Goal: Transaction & Acquisition: Book appointment/travel/reservation

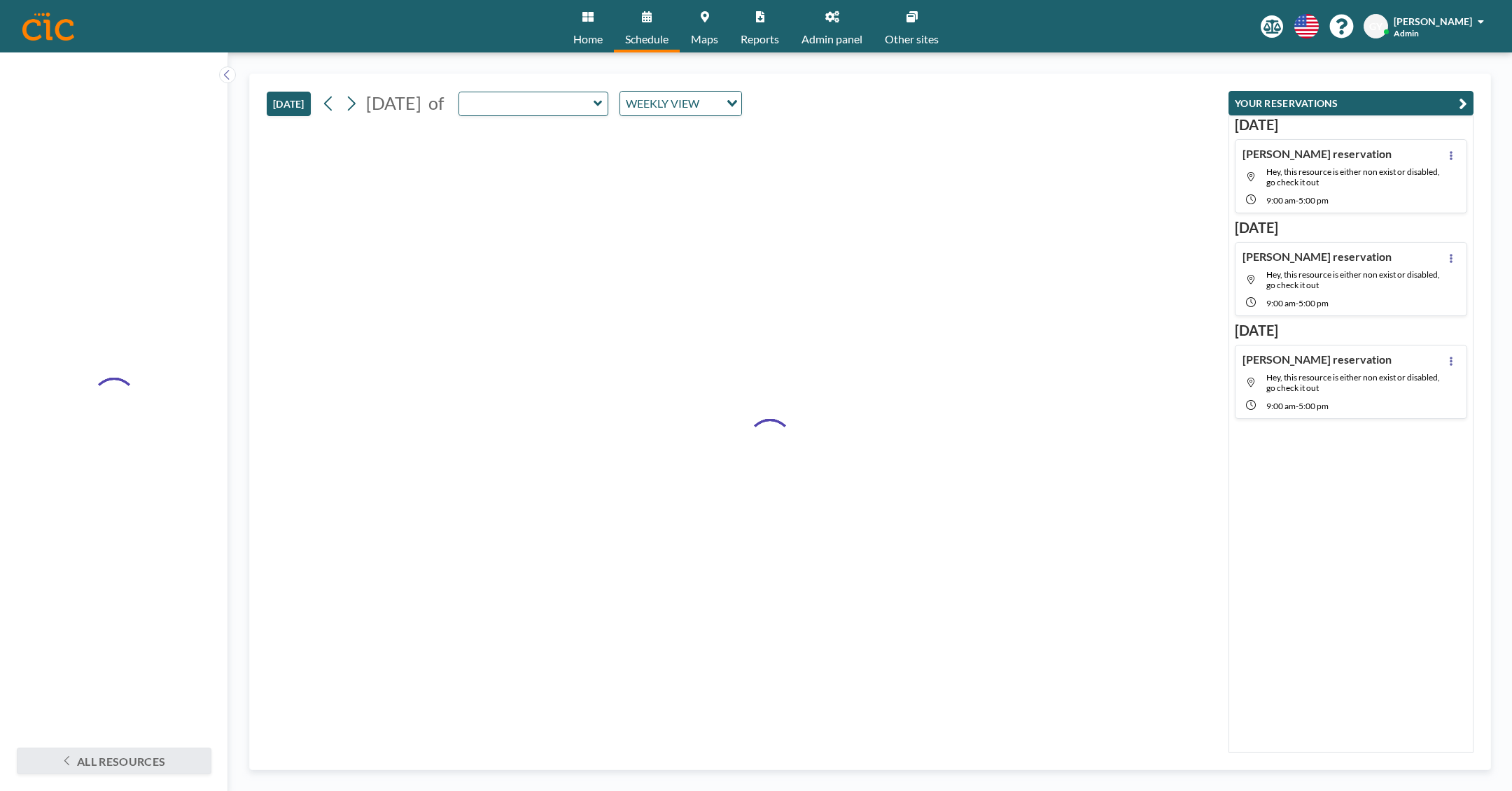
type input "Sachuest"
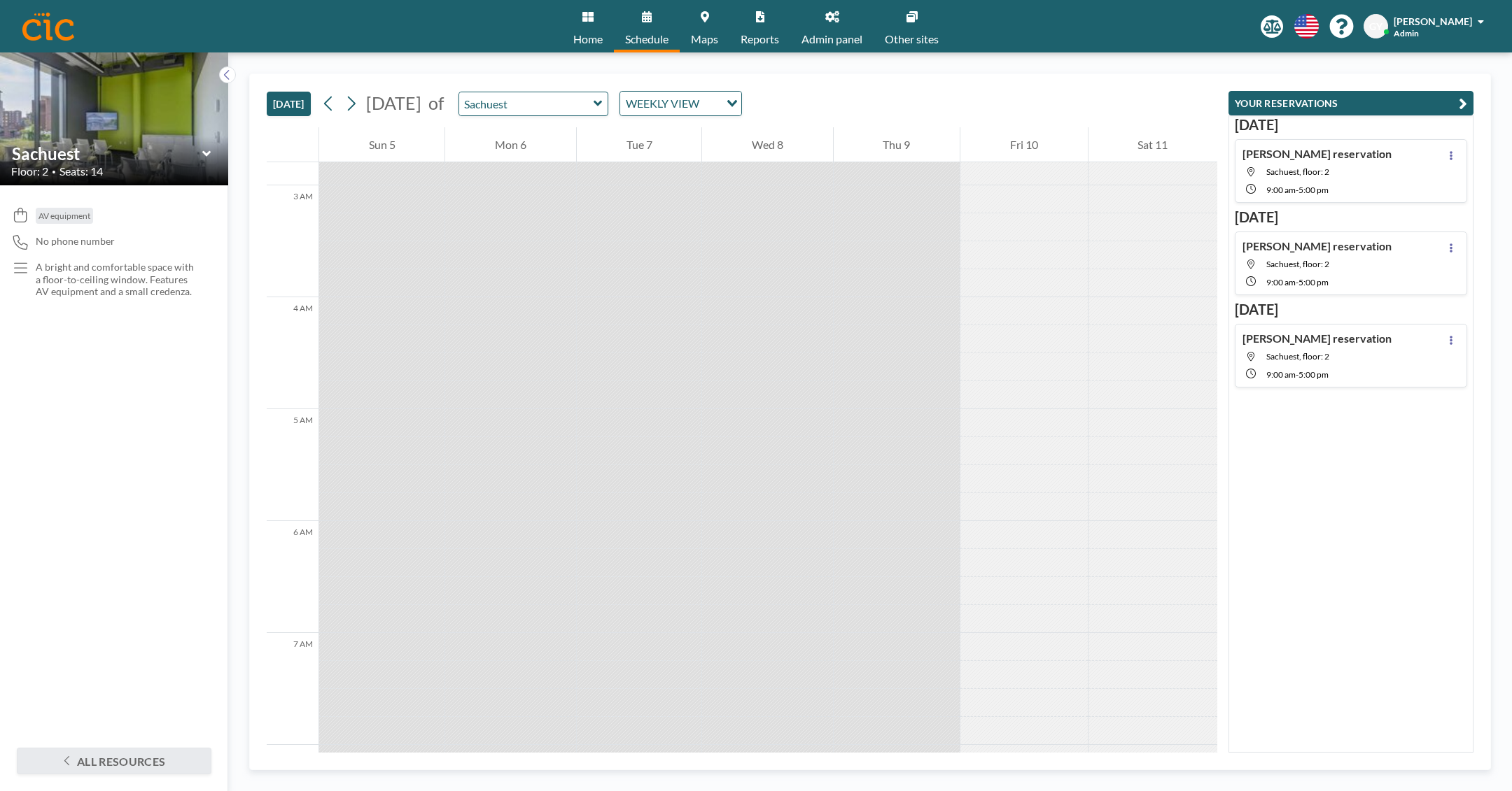
scroll to position [392, 0]
click at [355, 102] on icon at bounding box center [352, 104] width 8 height 14
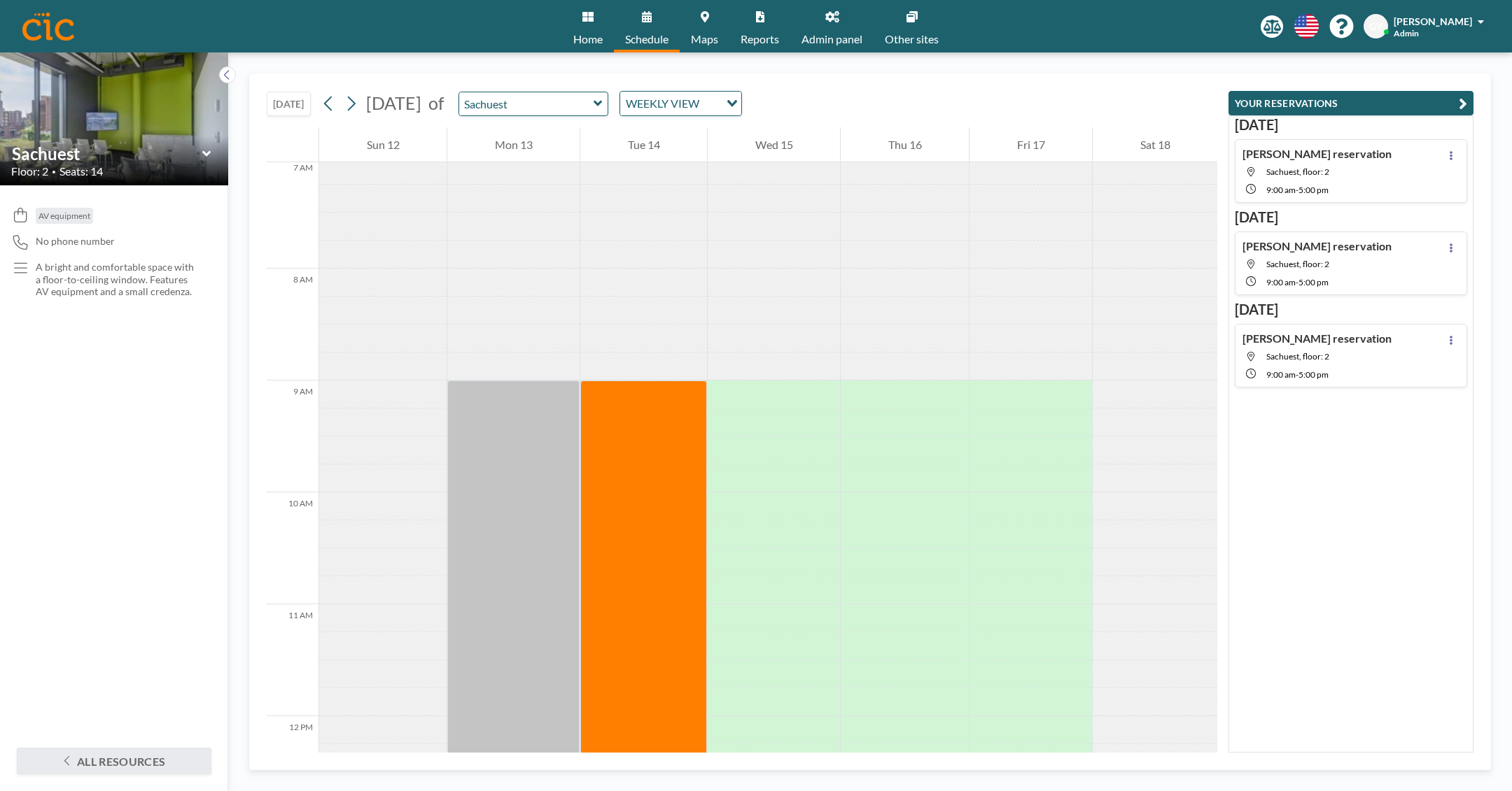
scroll to position [1251, 0]
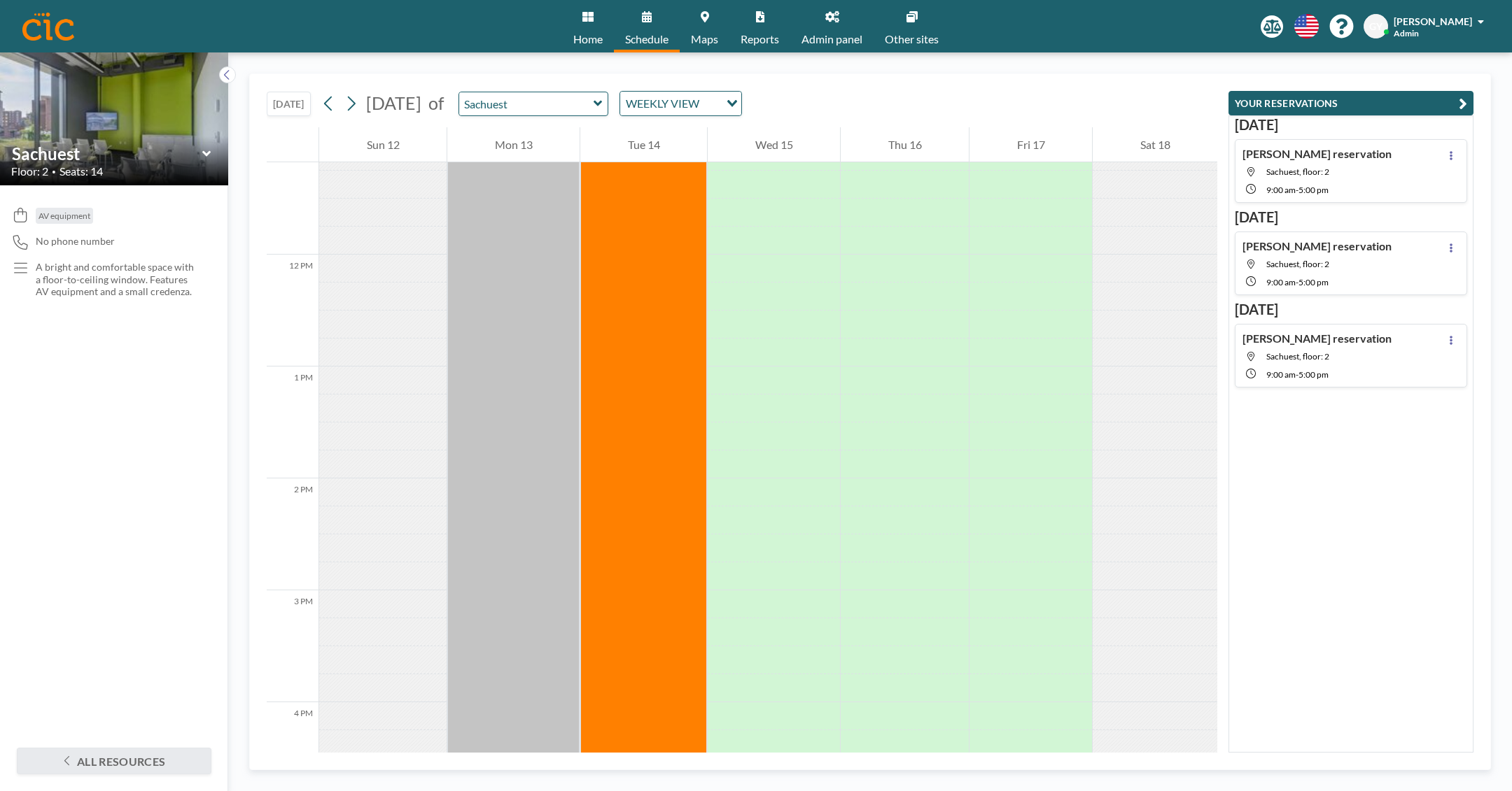
click at [583, 89] on div "TODAY October 2025 of Sachuest WEEKLY VIEW Loading..." at bounding box center [742, 100] width 951 height 53
click at [585, 105] on input "Sachuest" at bounding box center [527, 104] width 134 height 23
type input "Easton"
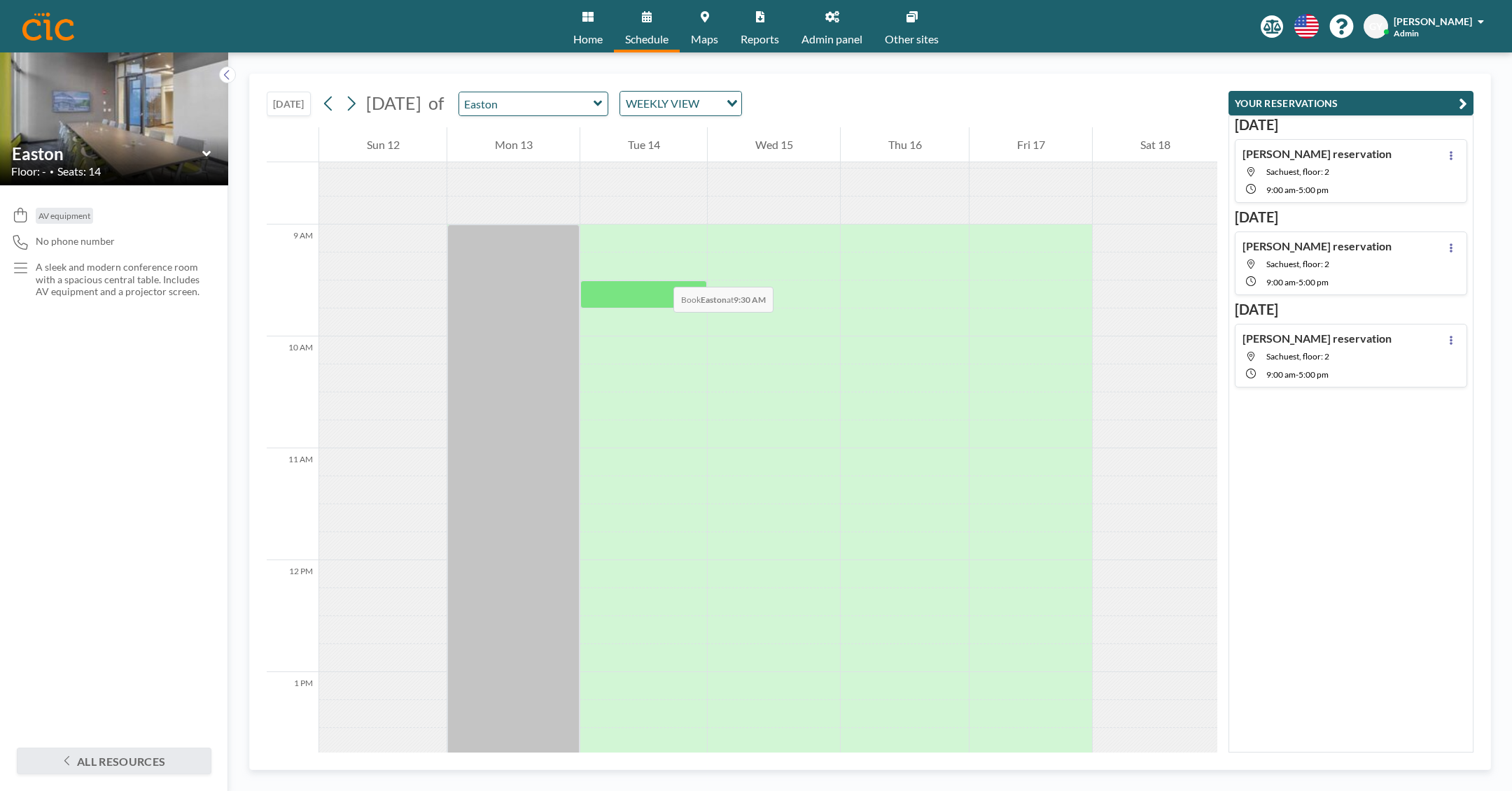
scroll to position [931, 0]
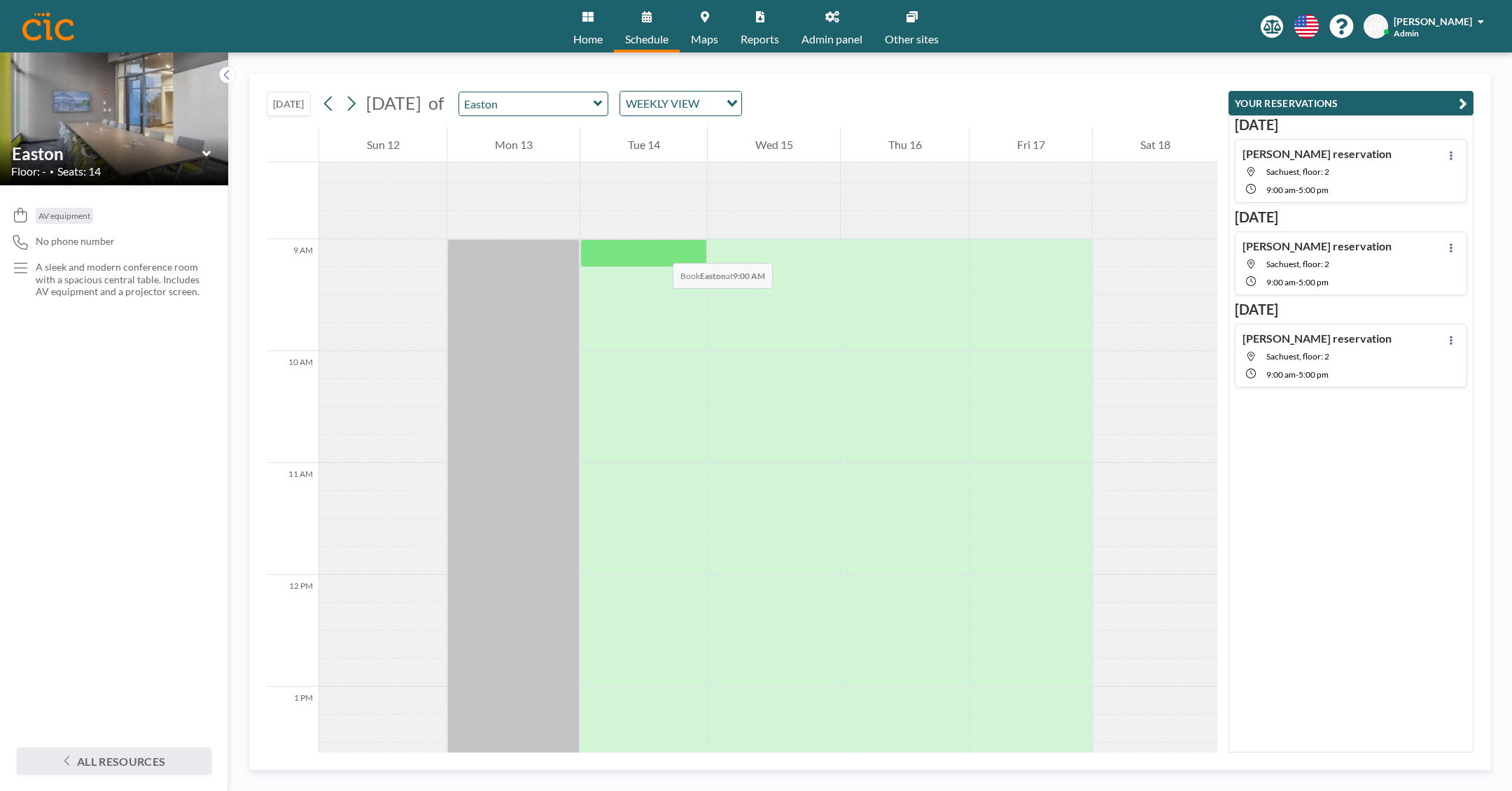
click at [659, 249] on div at bounding box center [644, 253] width 127 height 28
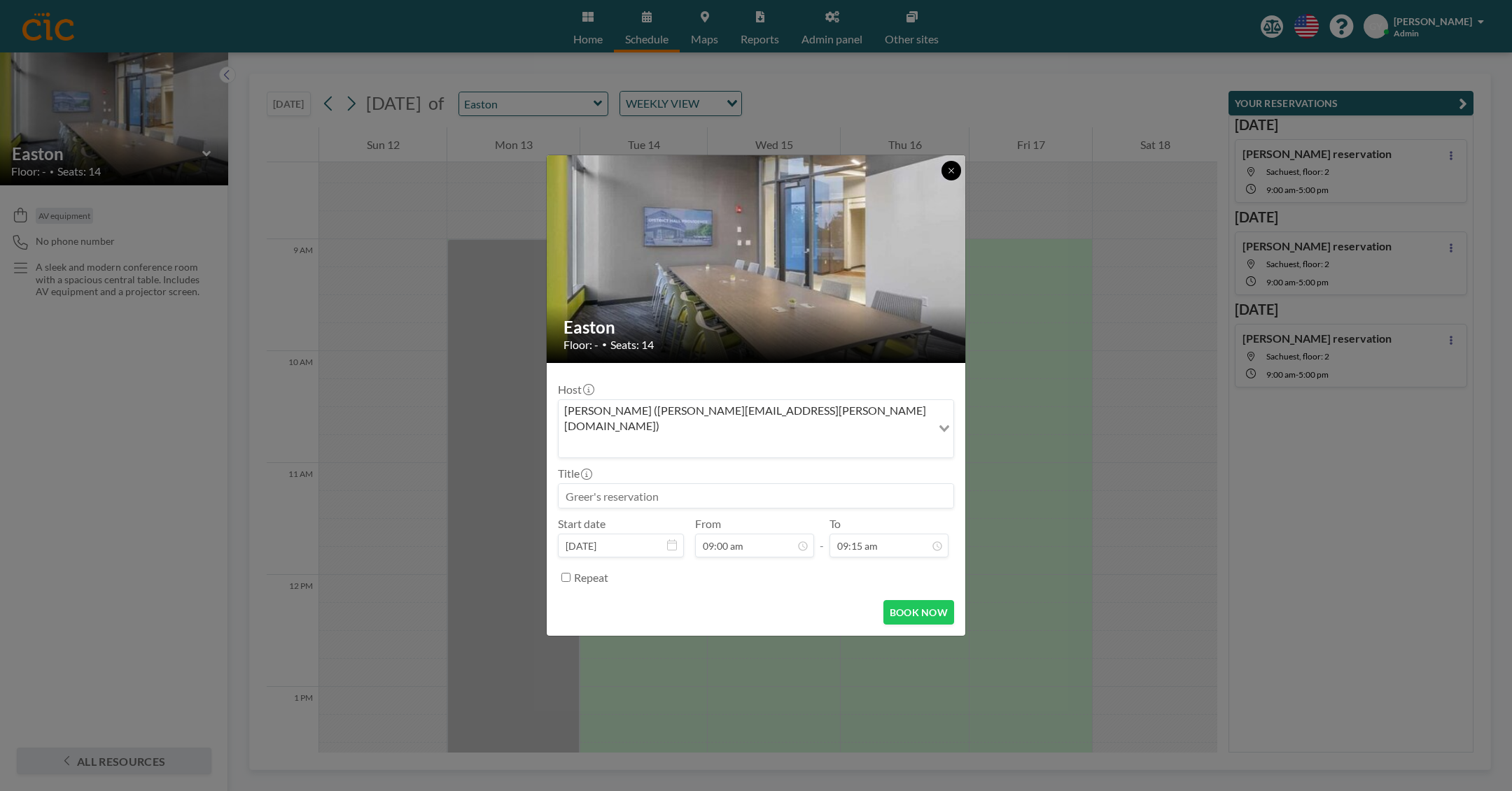
click at [955, 174] on icon at bounding box center [951, 171] width 9 height 9
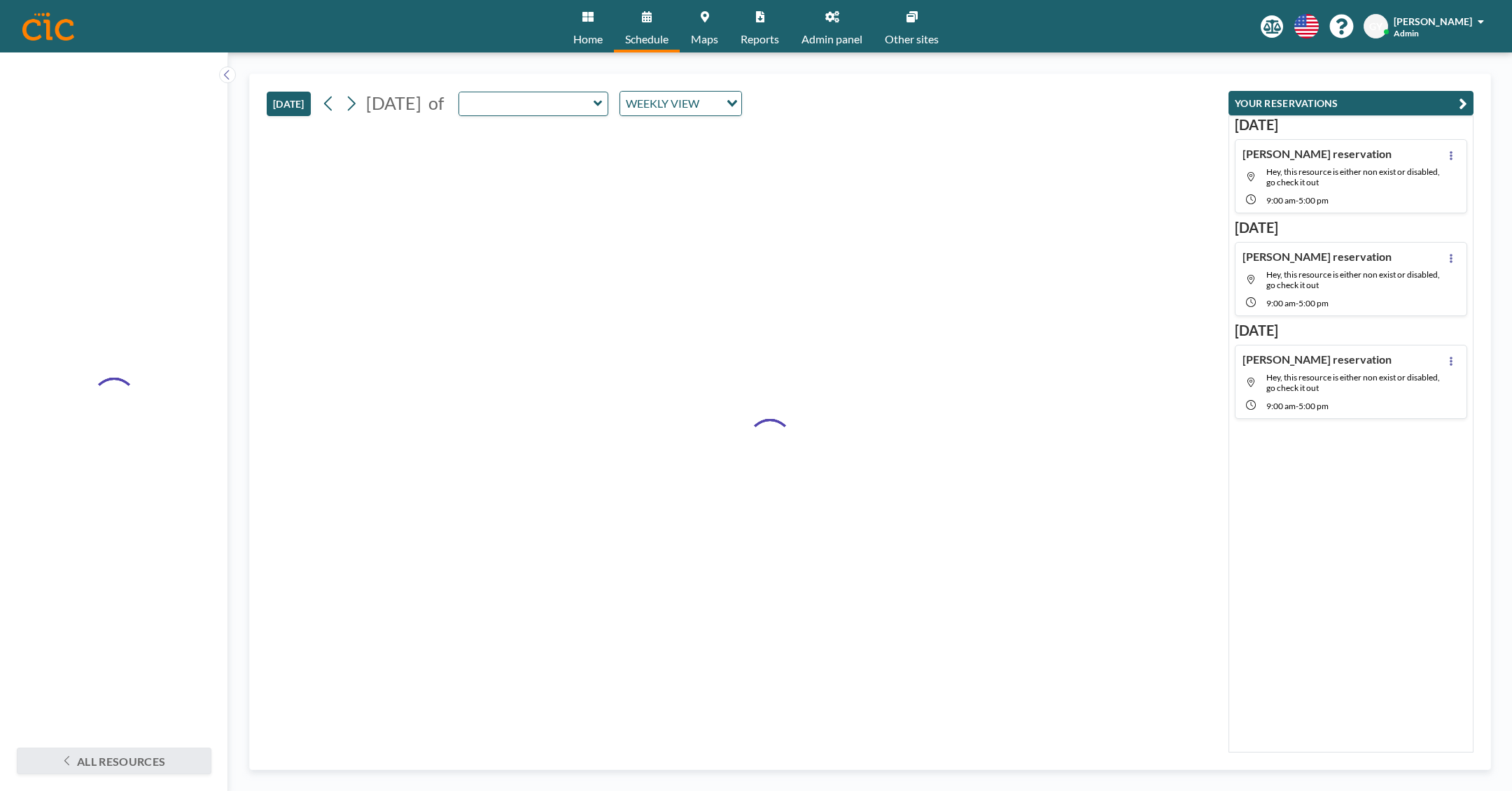
type input "Easton"
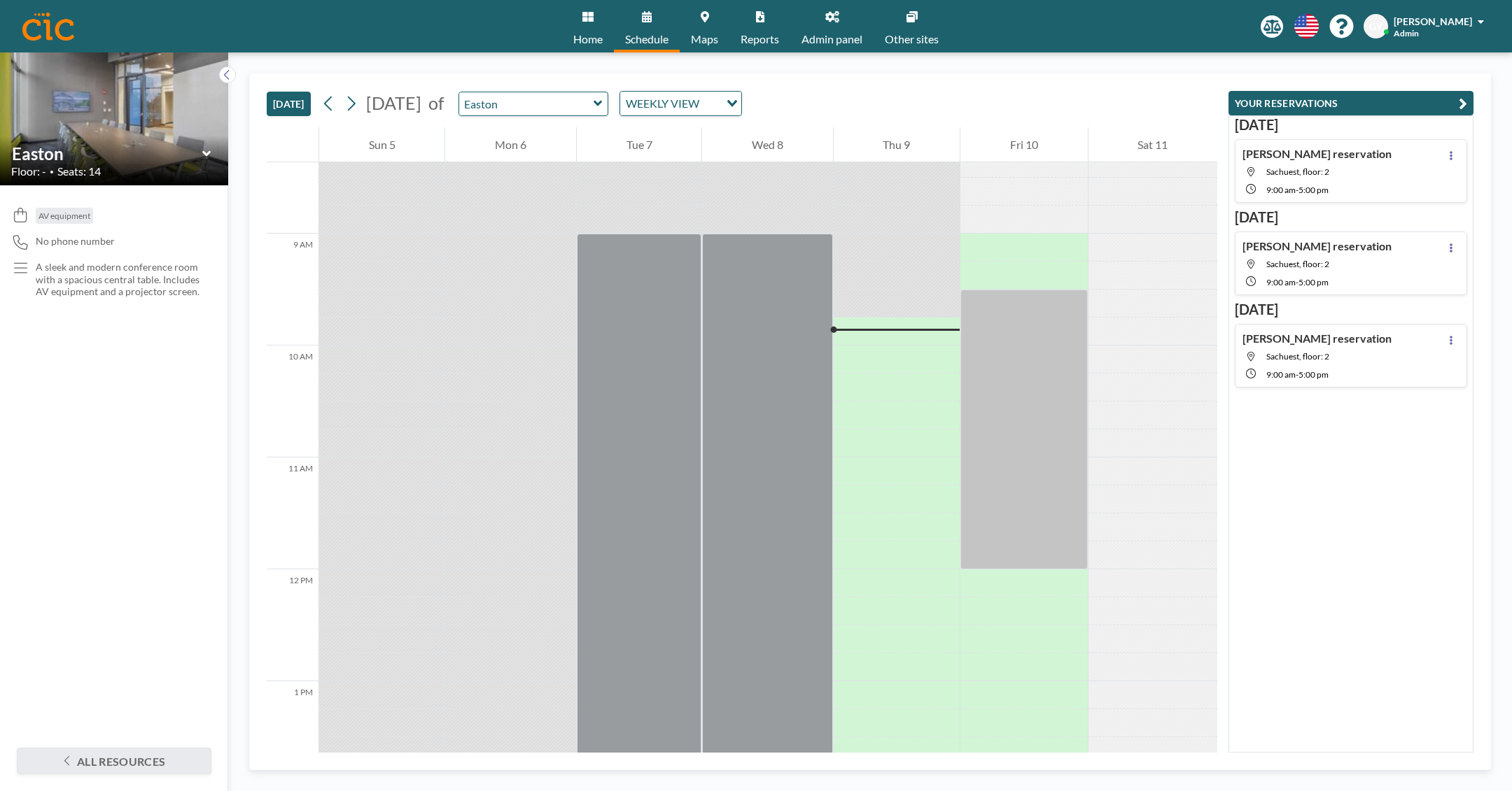
scroll to position [939, 0]
click at [357, 103] on icon at bounding box center [351, 104] width 13 height 21
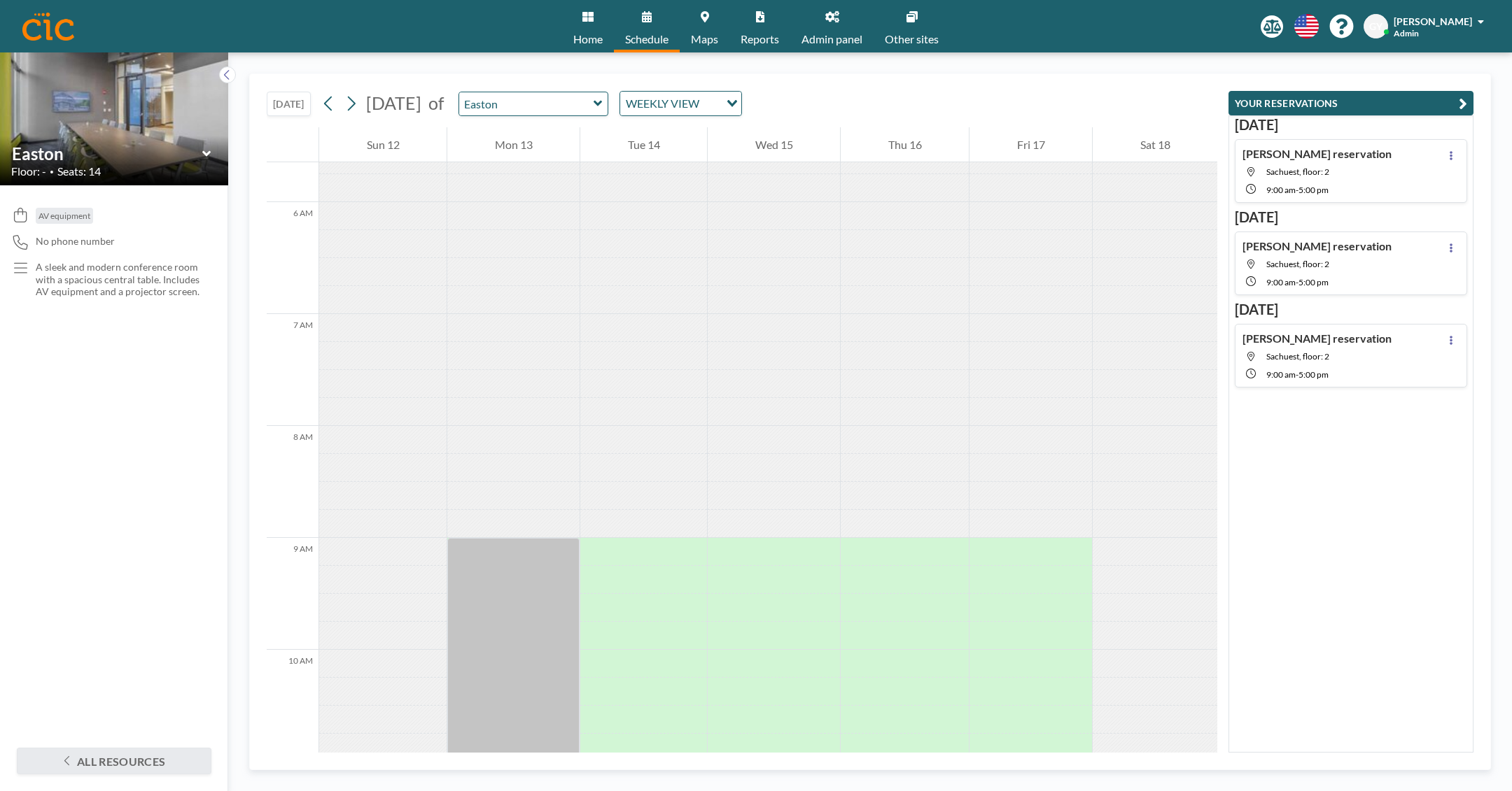
scroll to position [724, 0]
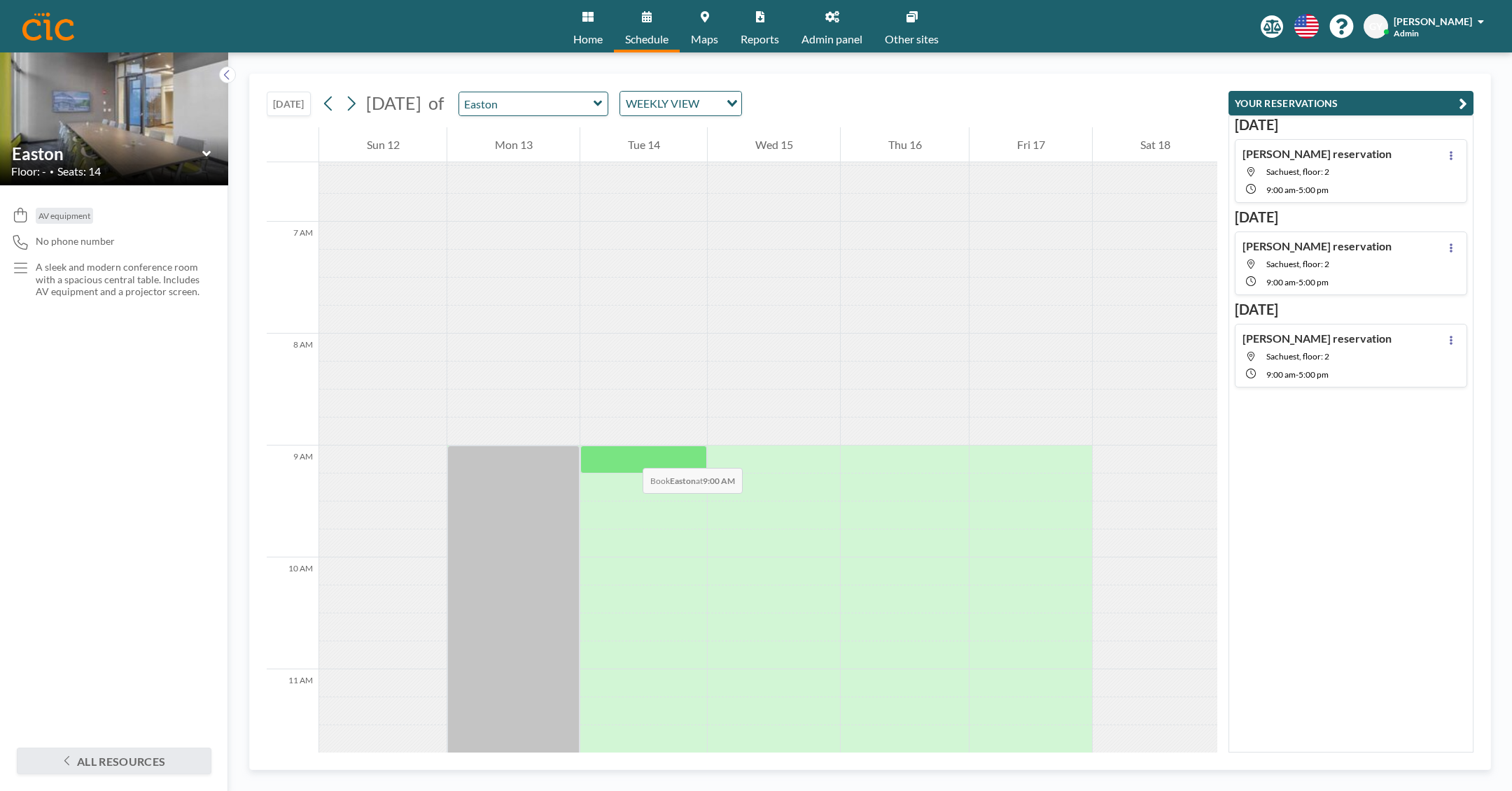
click at [629, 453] on div at bounding box center [644, 459] width 127 height 28
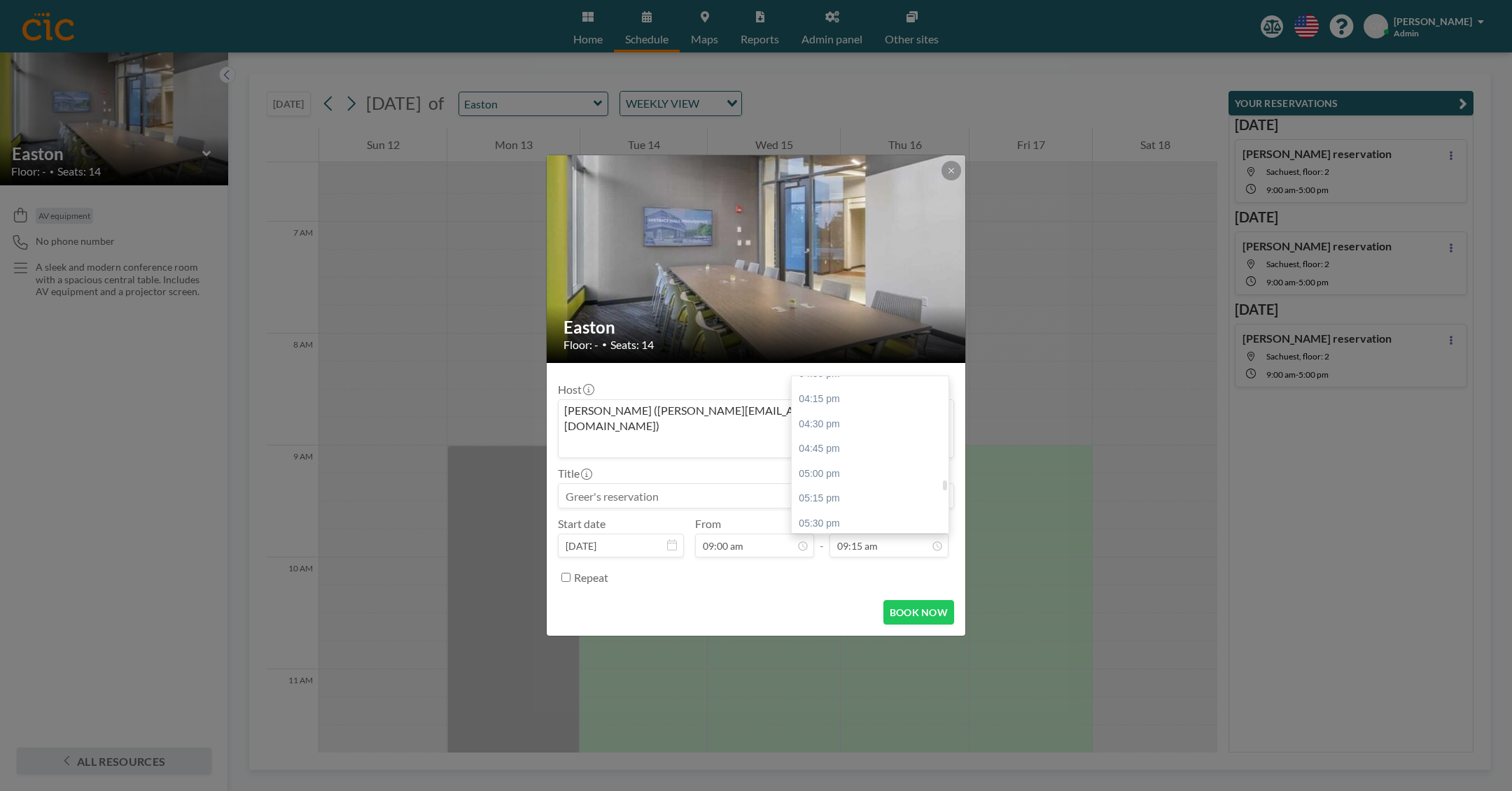
scroll to position [1607, 0]
click at [884, 464] on div "05:00 pm" at bounding box center [869, 477] width 156 height 25
type input "05:00 pm"
click at [907, 600] on button "BOOK NOW" at bounding box center [919, 613] width 71 height 25
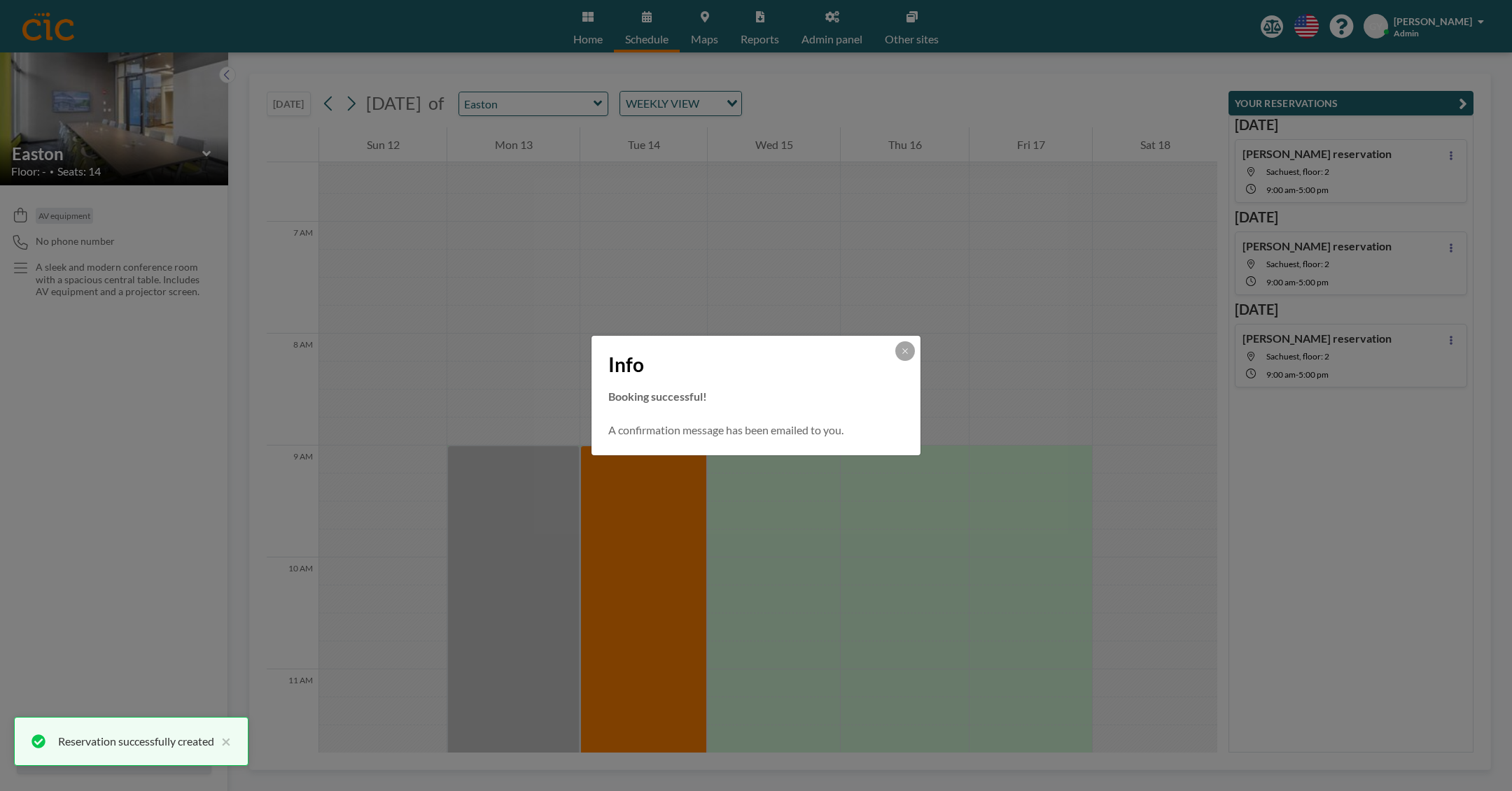
click at [485, 568] on div "Info Booking successful! A confirmation message has been emailed to you." at bounding box center [756, 395] width 1512 height 791
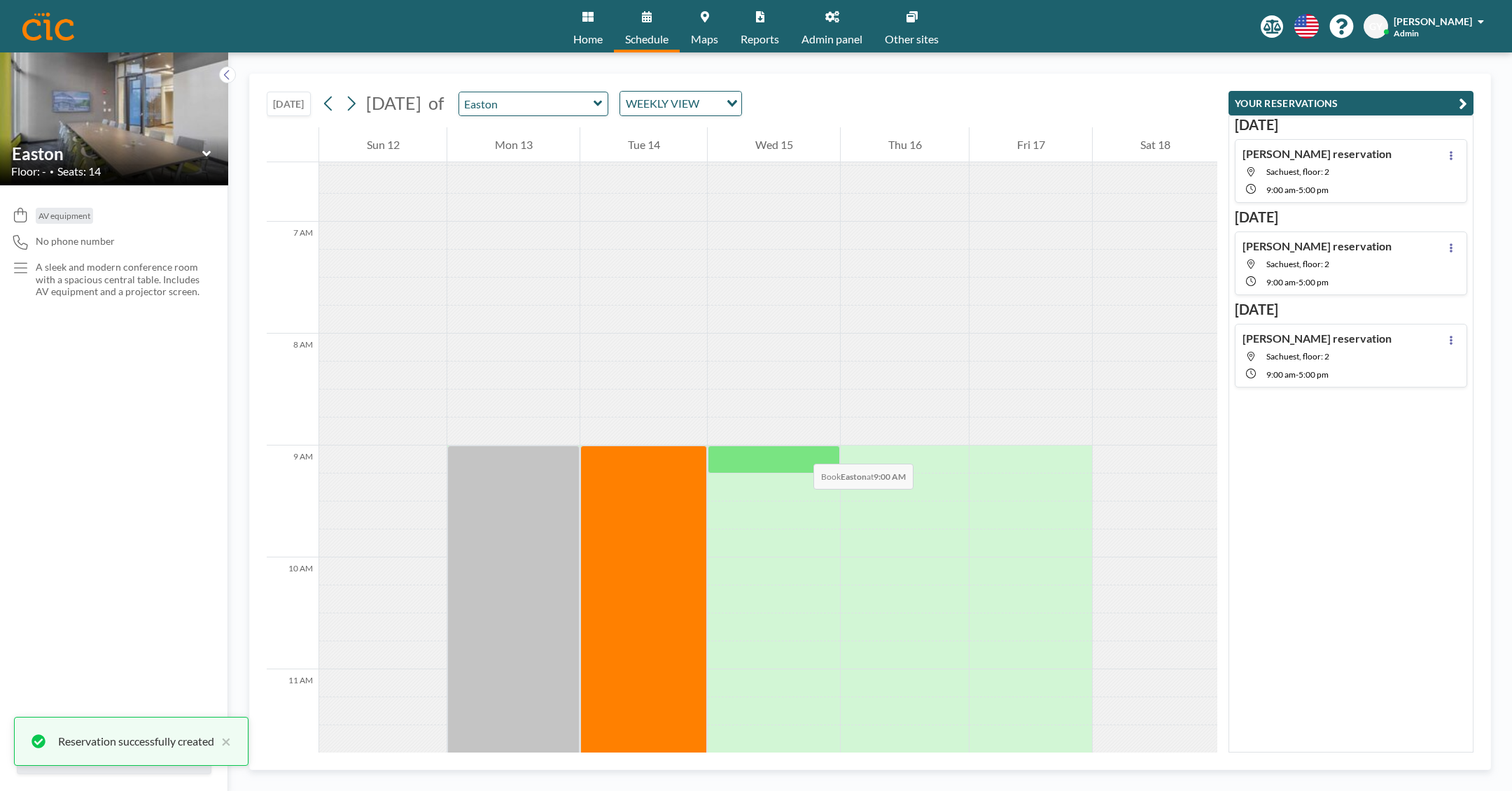
click at [799, 450] on div at bounding box center [774, 459] width 132 height 28
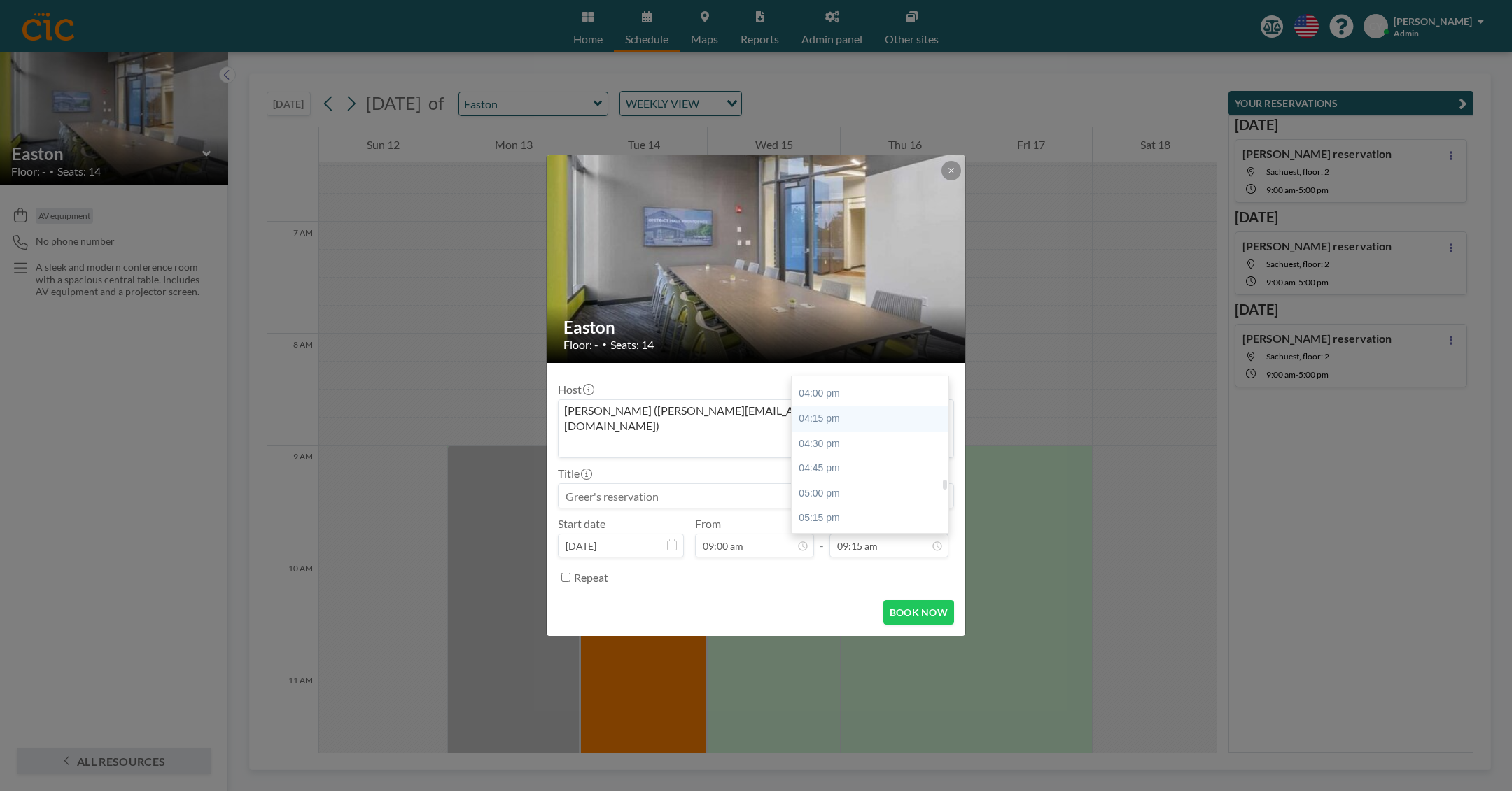
scroll to position [1595, 0]
click at [867, 476] on div "05:00 pm" at bounding box center [869, 488] width 156 height 25
type input "05:00 pm"
click at [910, 600] on button "BOOK NOW" at bounding box center [919, 613] width 71 height 25
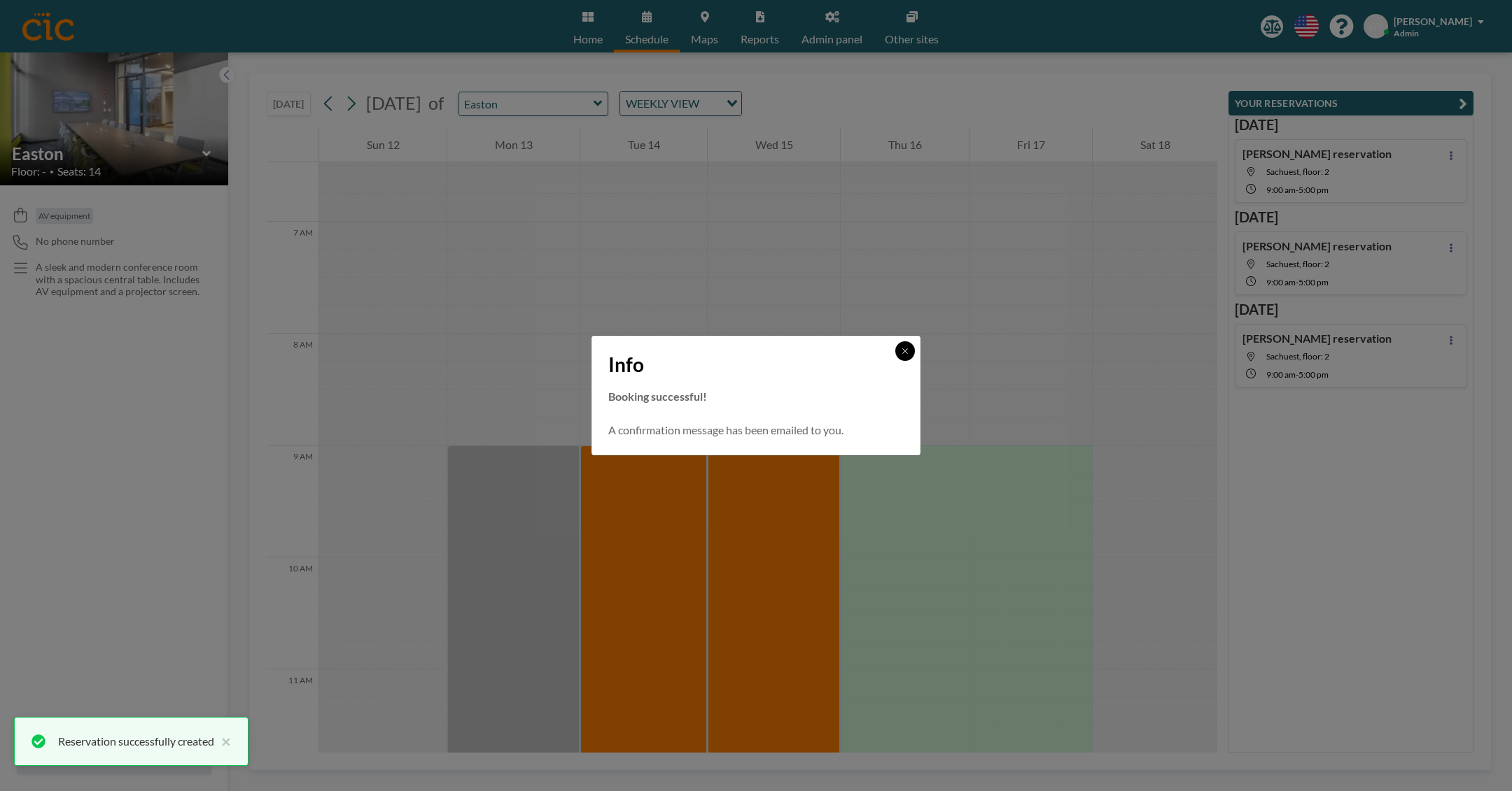
click at [901, 356] on button at bounding box center [905, 351] width 19 height 19
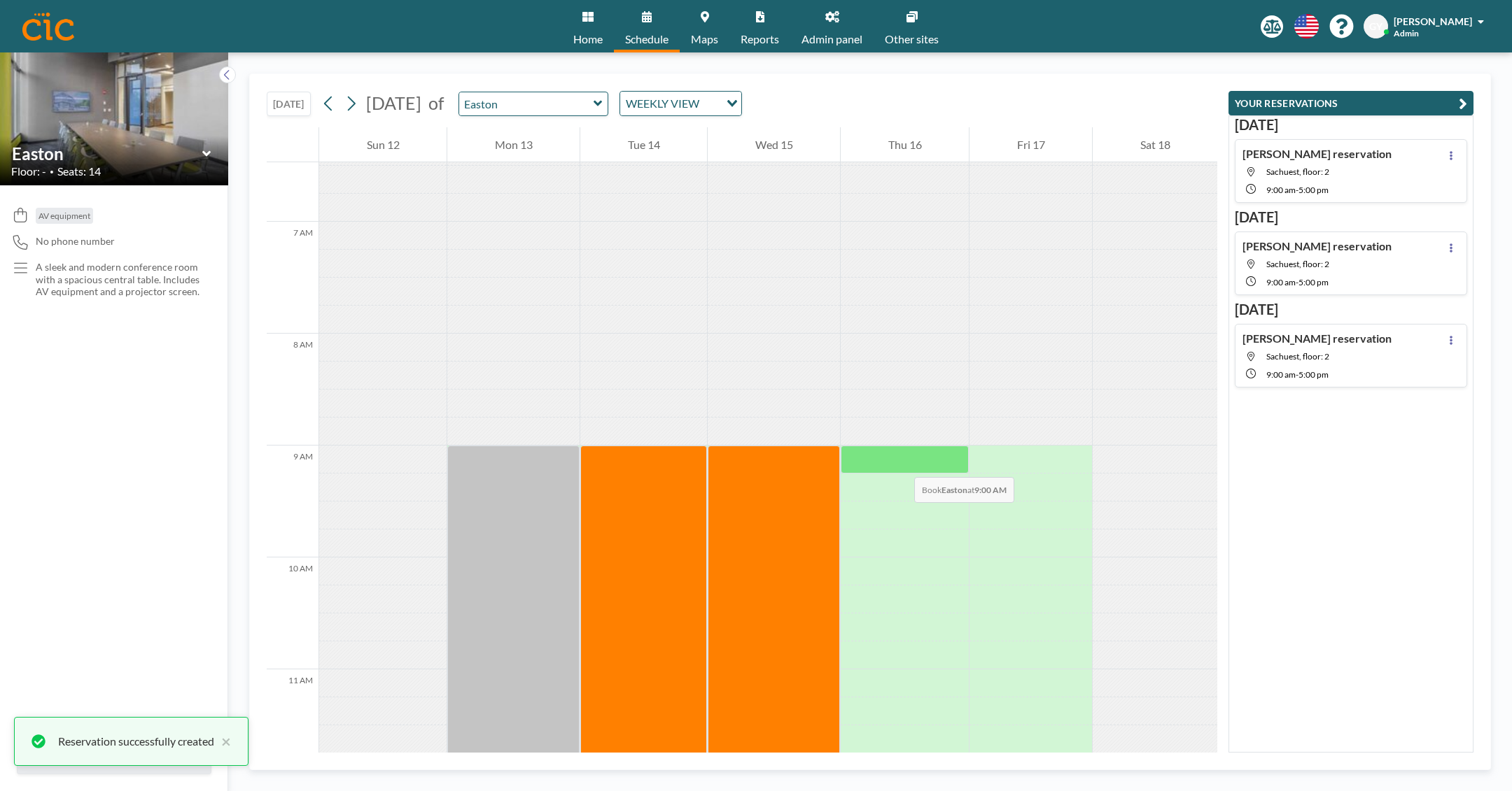
click at [900, 463] on div at bounding box center [905, 459] width 129 height 28
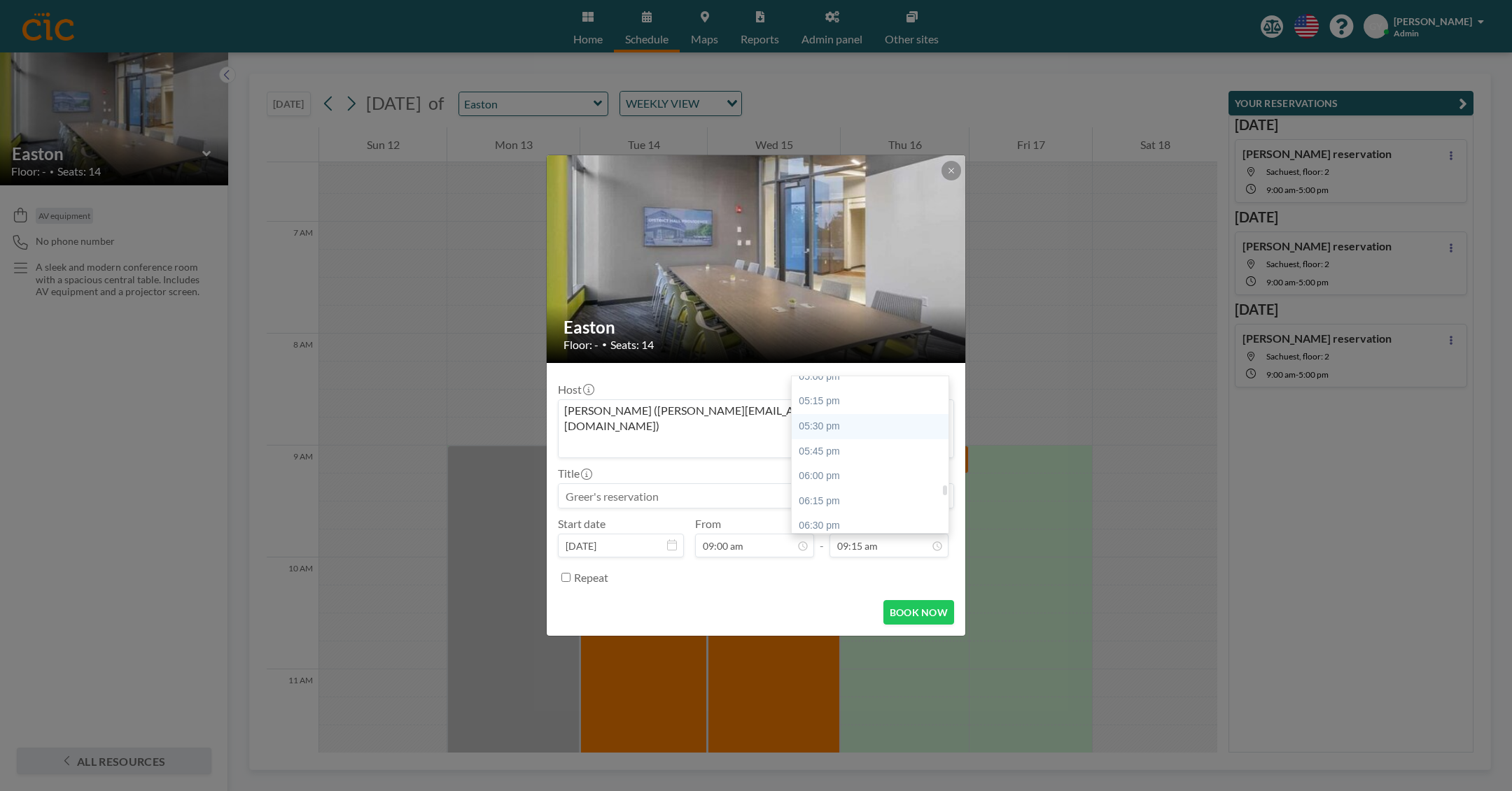
scroll to position [1663, 0]
click at [886, 409] on div "05:00 pm" at bounding box center [869, 419] width 156 height 25
type input "05:00 pm"
click at [924, 600] on button "BOOK NOW" at bounding box center [919, 613] width 71 height 25
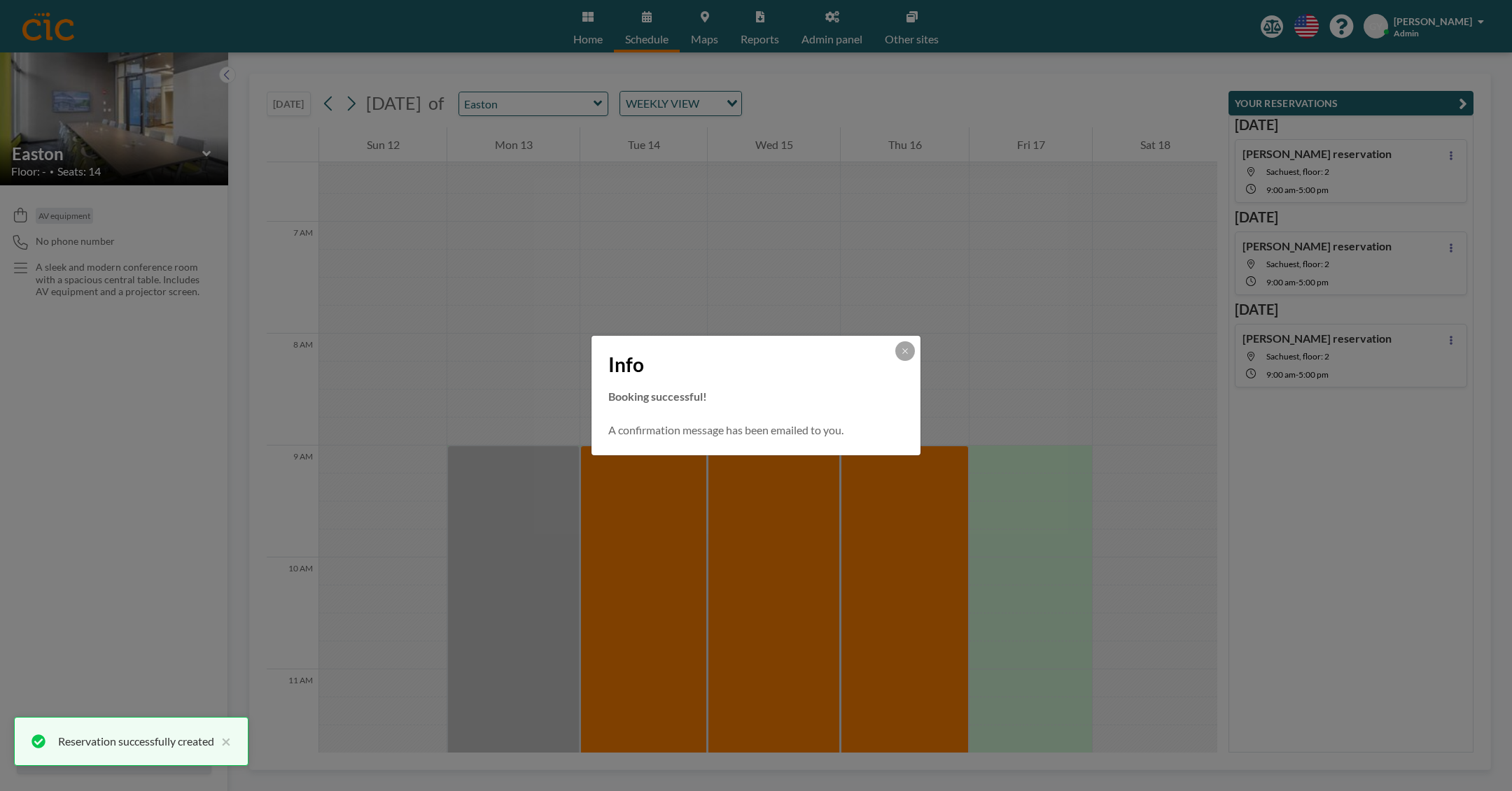
click at [1030, 454] on div "Info Booking successful! A confirmation message has been emailed to you." at bounding box center [756, 395] width 1512 height 791
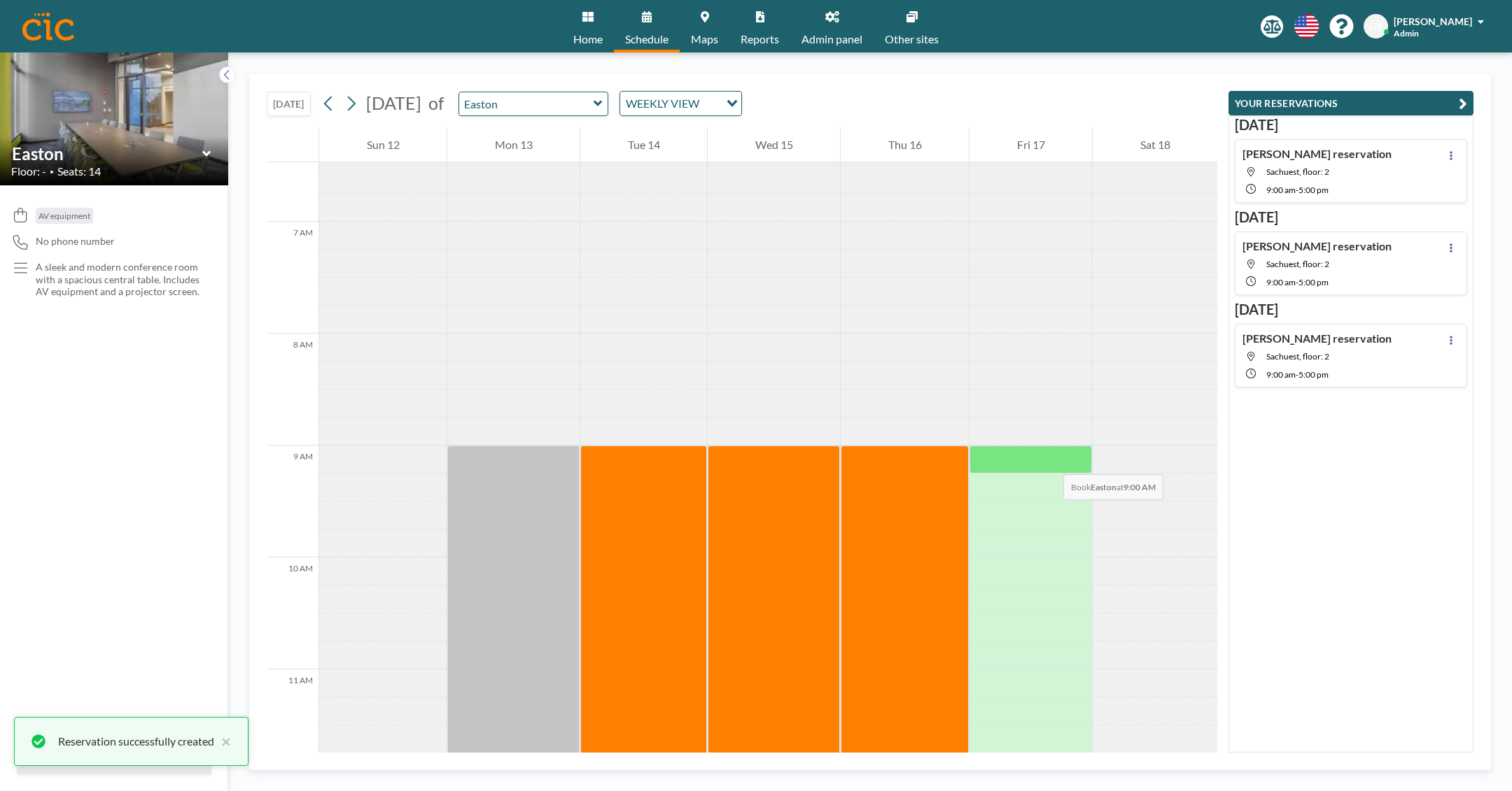
click at [1050, 460] on div at bounding box center [1031, 459] width 123 height 28
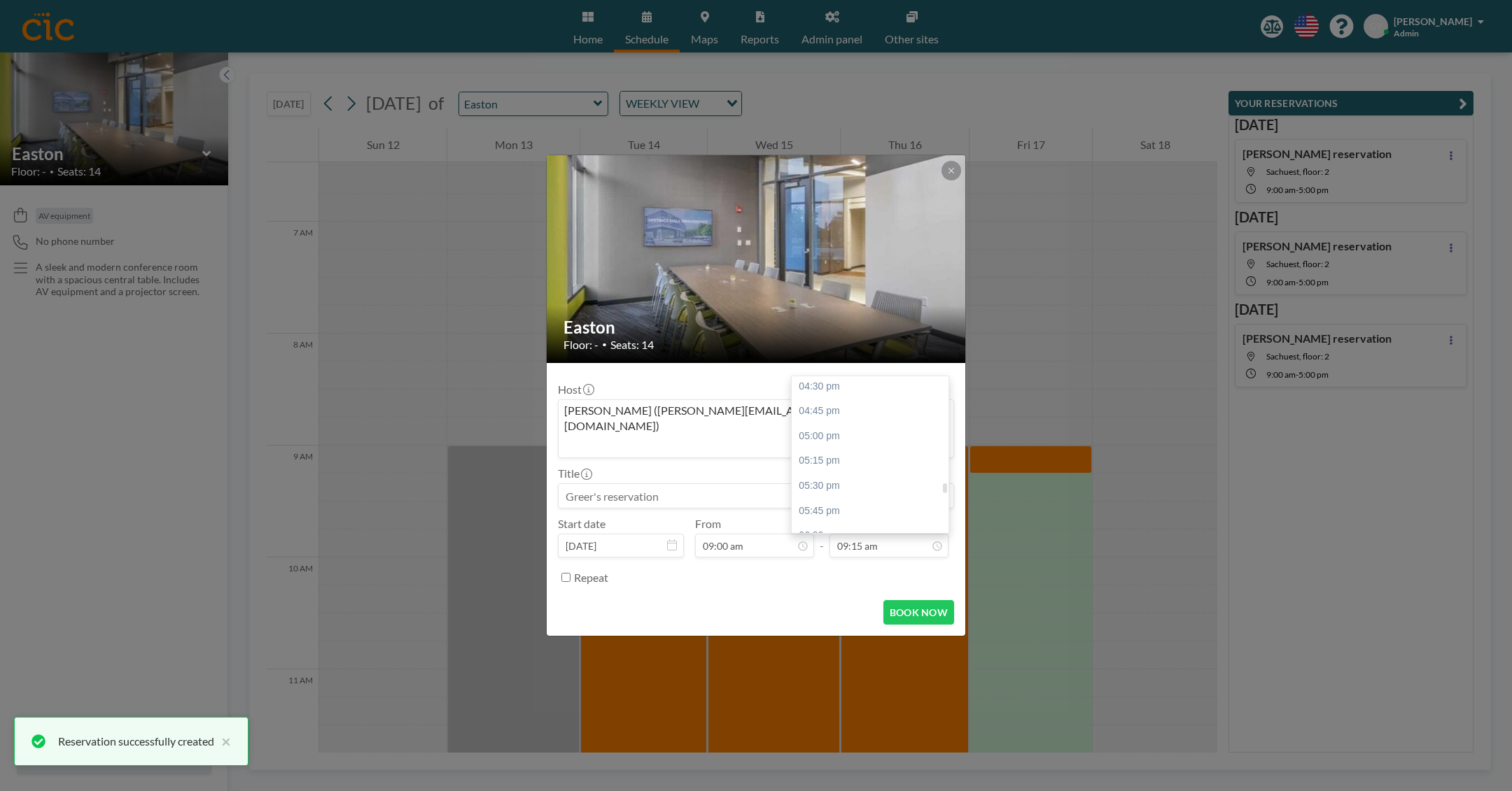
scroll to position [1648, 0]
click at [887, 422] on div "05:00 pm" at bounding box center [869, 434] width 156 height 25
type input "05:00 pm"
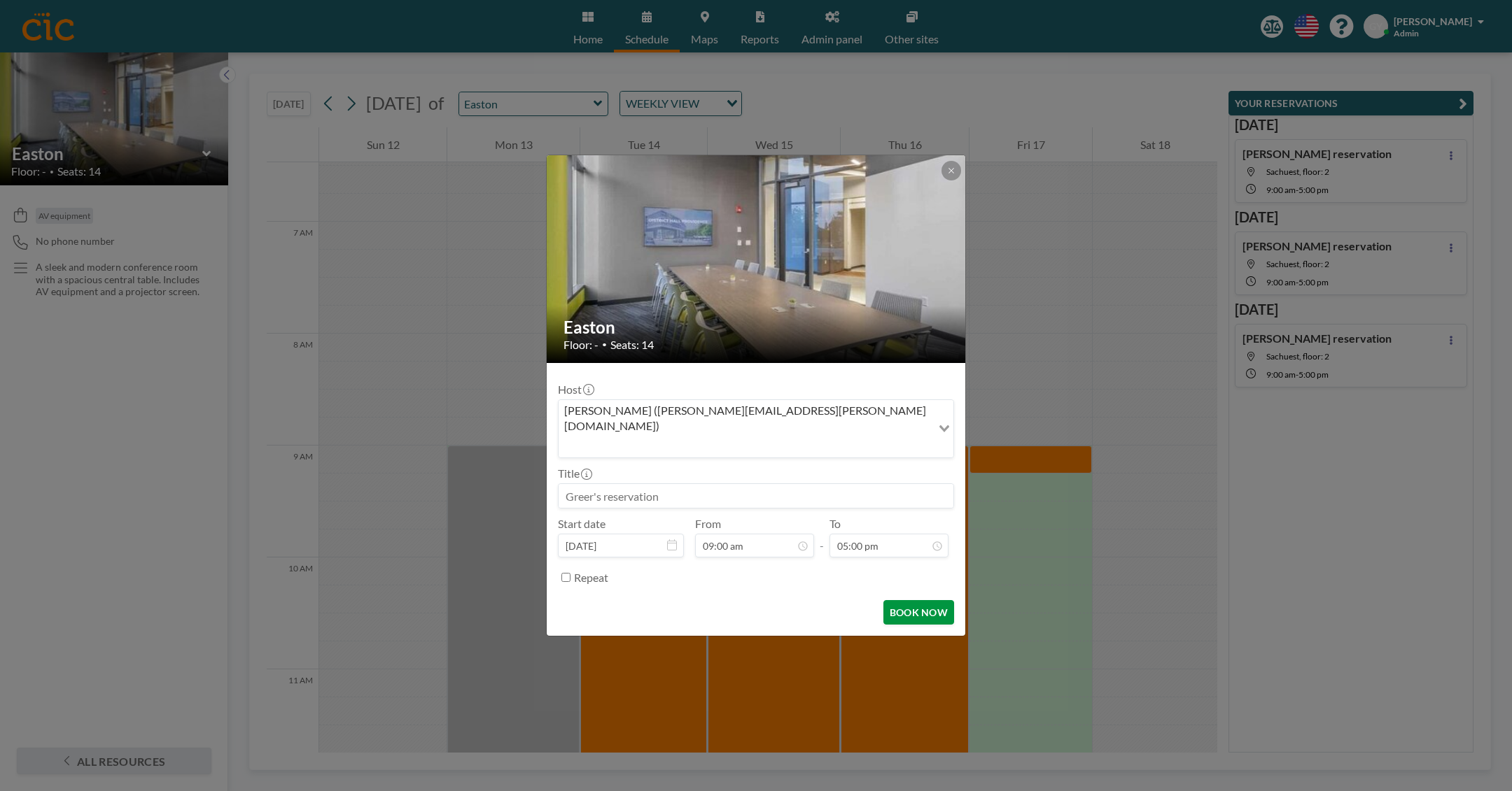
scroll to position [1693, 0]
click at [916, 600] on button "BOOK NOW" at bounding box center [919, 613] width 71 height 25
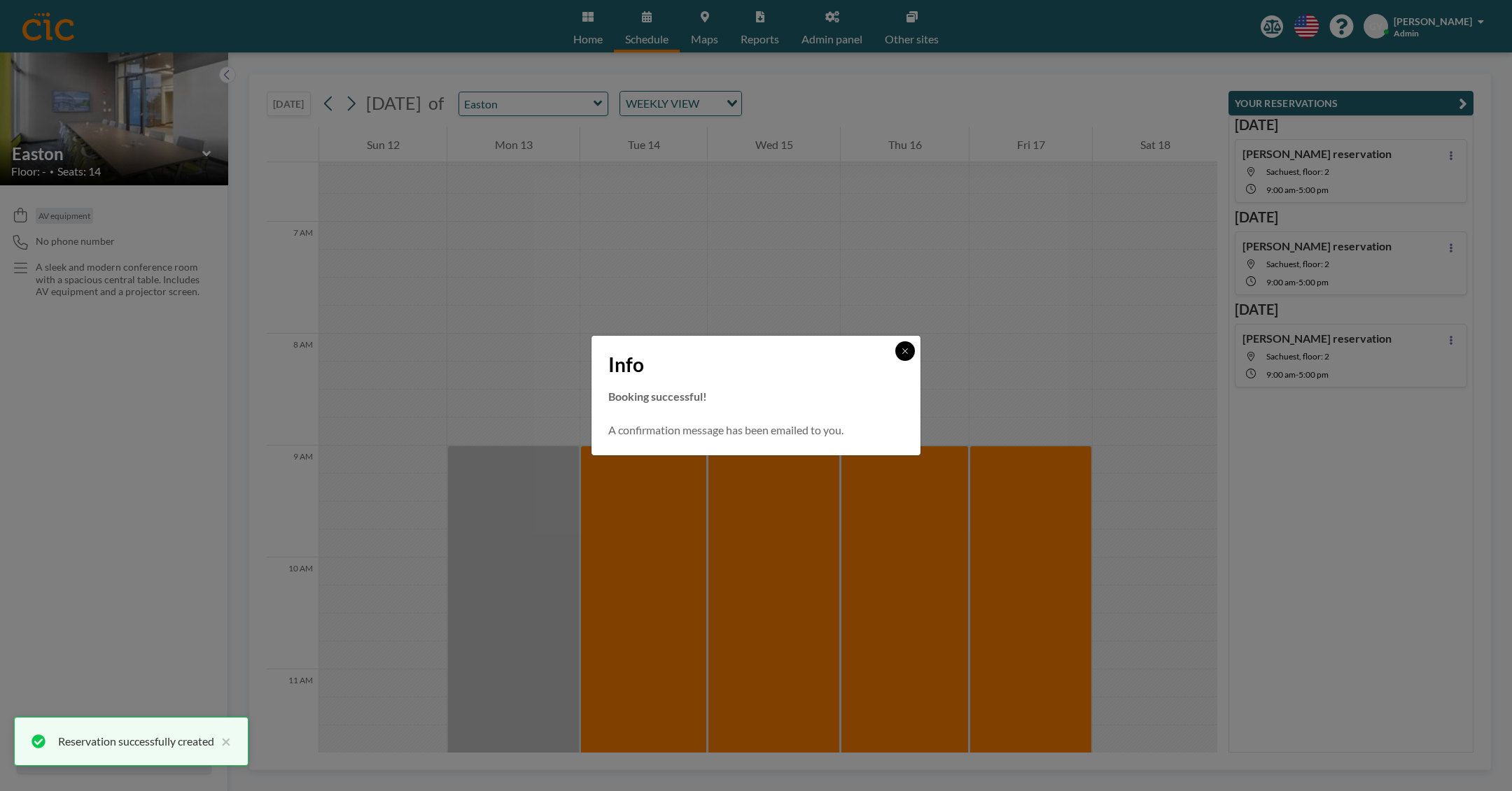
click at [908, 346] on button at bounding box center [905, 351] width 19 height 19
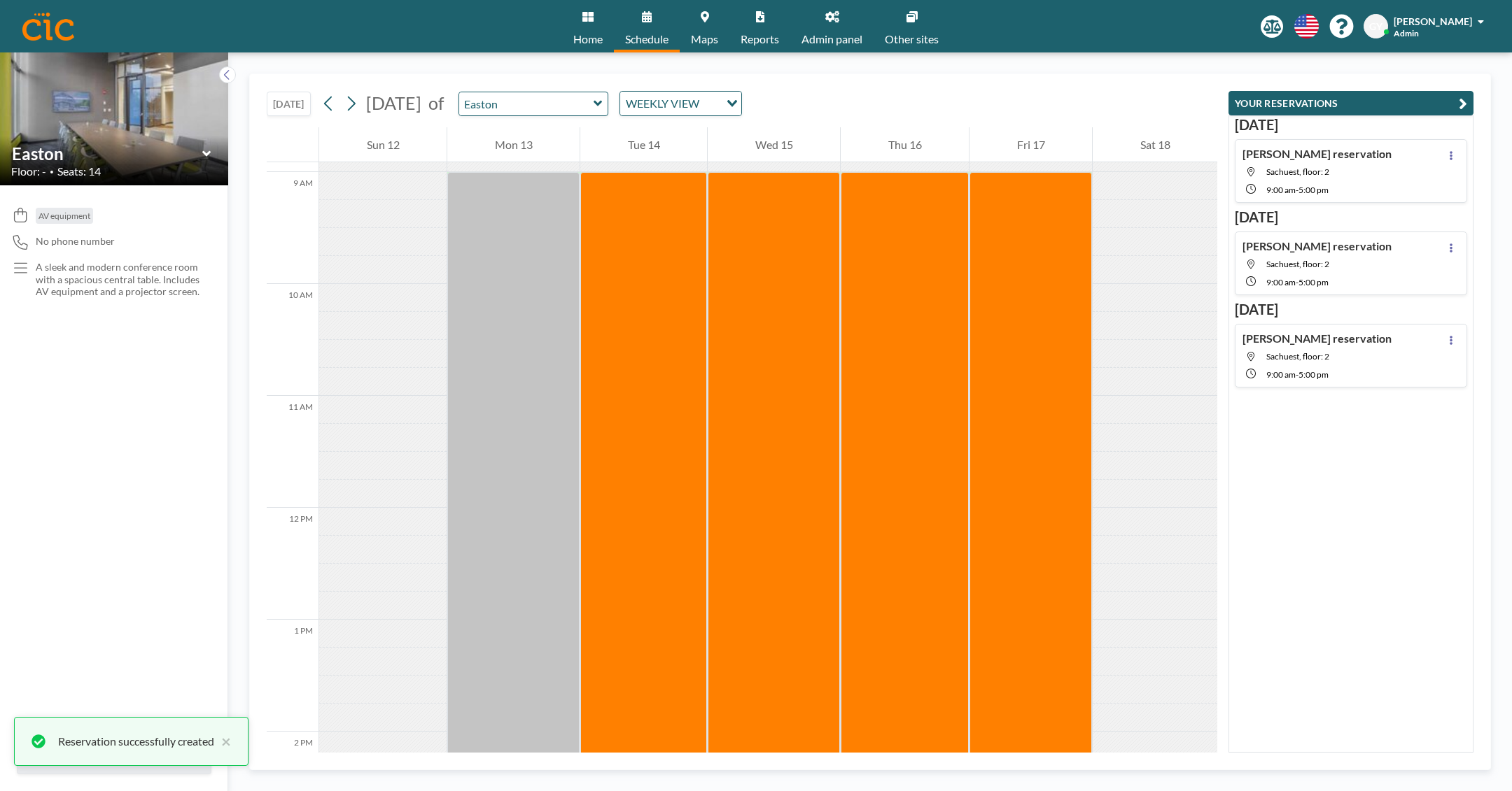
scroll to position [1655, 0]
